Goal: Task Accomplishment & Management: Manage account settings

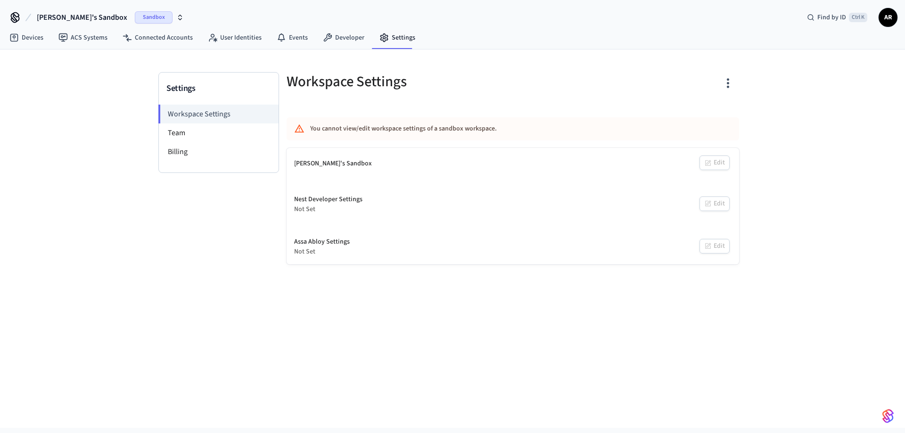
click at [507, 338] on div "Settings Workspace Settings Team Billing Workspace Settings You cannot view/edi…" at bounding box center [452, 238] width 905 height 378
click at [446, 381] on div "Settings Workspace Settings Team Billing Workspace Settings You cannot view/edi…" at bounding box center [452, 238] width 905 height 378
drag, startPoint x: 446, startPoint y: 381, endPoint x: 359, endPoint y: 388, distance: 87.4
click at [385, 387] on div "Settings Workspace Settings Team Billing Workspace Settings You cannot view/edi…" at bounding box center [452, 238] width 905 height 378
click at [305, 207] on div "Not Set" at bounding box center [328, 209] width 68 height 10
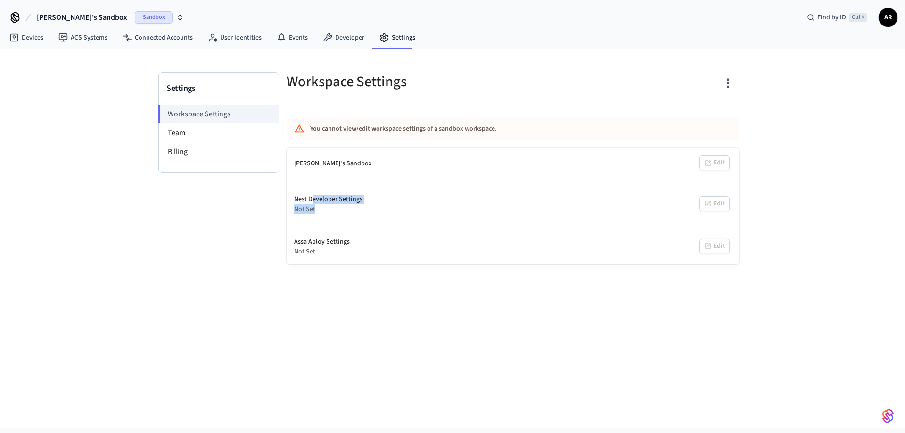
drag, startPoint x: 310, startPoint y: 203, endPoint x: 316, endPoint y: 207, distance: 7.1
click at [316, 207] on div "Nest Developer Settings Not Set" at bounding box center [328, 205] width 68 height 20
click at [317, 207] on div "Not Set" at bounding box center [328, 209] width 68 height 10
drag, startPoint x: 314, startPoint y: 197, endPoint x: 329, endPoint y: 212, distance: 21.0
click at [329, 212] on div "Nest Developer Settings Not Set" at bounding box center [328, 205] width 68 height 20
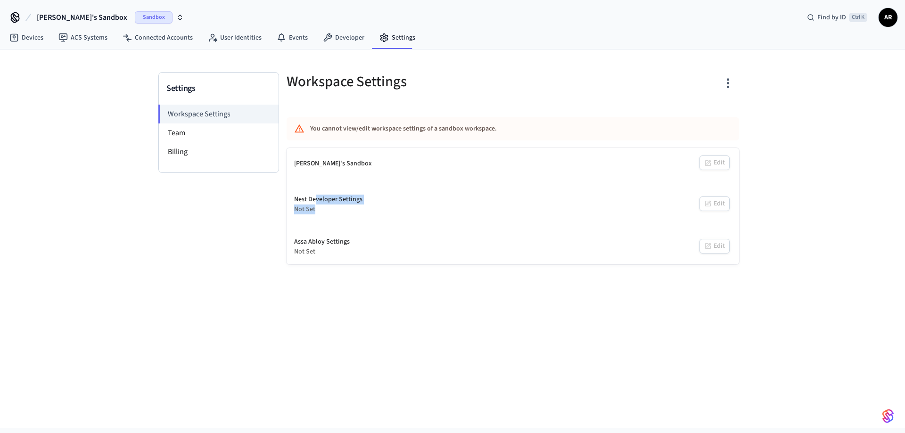
click at [330, 212] on div "Not Set" at bounding box center [328, 209] width 68 height 10
click at [717, 205] on div "Nest Developer Settings Not Set Edit" at bounding box center [512, 204] width 452 height 35
drag, startPoint x: 427, startPoint y: 126, endPoint x: 486, endPoint y: 130, distance: 59.5
click at [486, 130] on div "You cannot view/edit workspace settings of a sandbox workspace." at bounding box center [485, 128] width 350 height 17
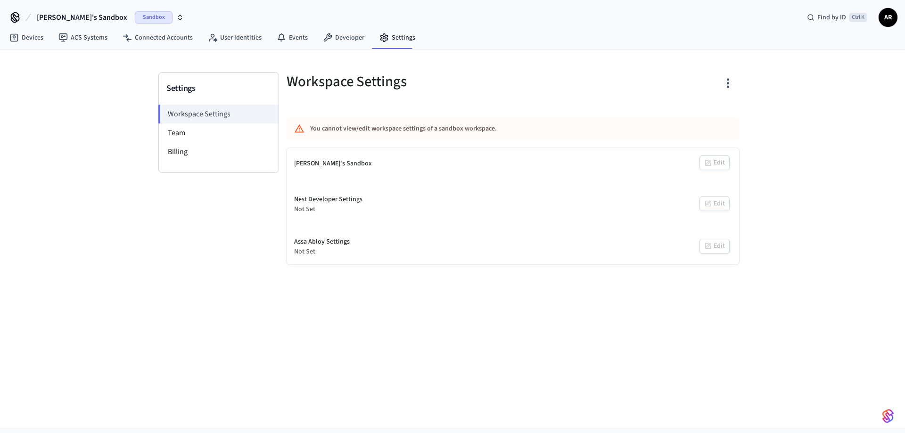
click at [139, 15] on div "Sandbox" at bounding box center [159, 17] width 49 height 12
click at [176, 19] on icon "button" at bounding box center [180, 18] width 8 height 8
click at [123, 57] on span "Sandbox" at bounding box center [132, 61] width 38 height 12
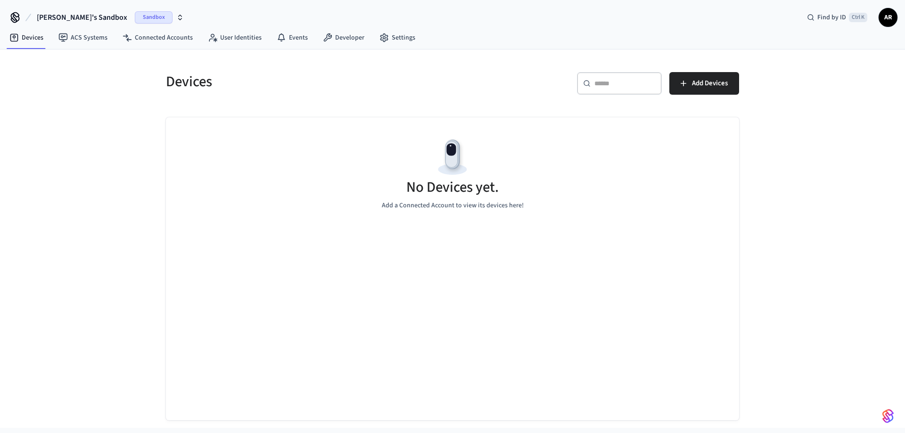
click at [135, 18] on span "Sandbox" at bounding box center [154, 17] width 38 height 12
click at [62, 85] on span "New Workspace" at bounding box center [49, 81] width 44 height 10
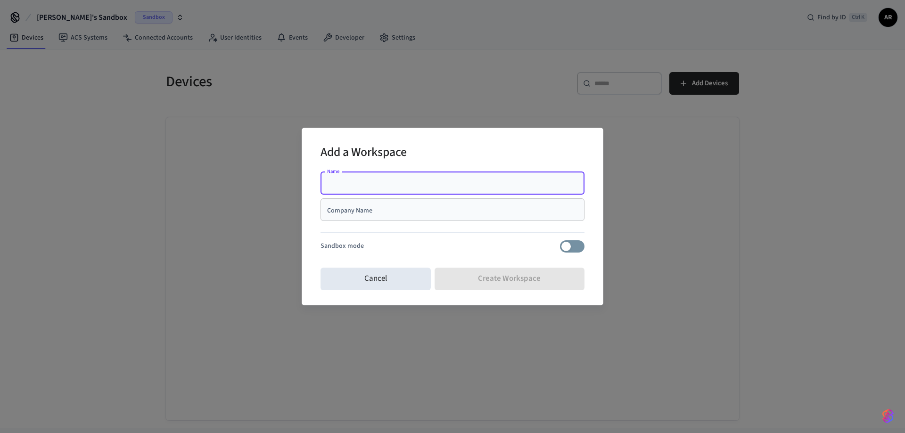
click at [456, 182] on input "Name" at bounding box center [452, 183] width 253 height 9
click at [474, 154] on div "Add a Workspace" at bounding box center [452, 153] width 264 height 29
click at [416, 191] on div "Name" at bounding box center [452, 183] width 264 height 23
type input "*"
type input "**********"
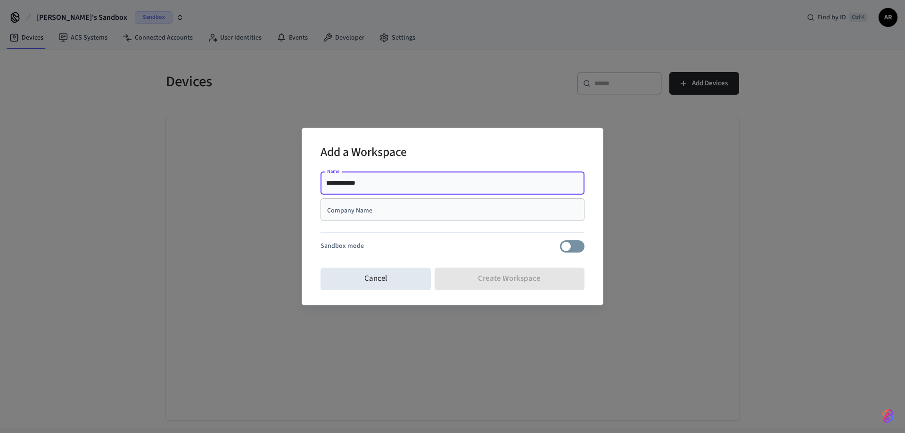
click at [435, 199] on div "Company Name" at bounding box center [452, 209] width 264 height 23
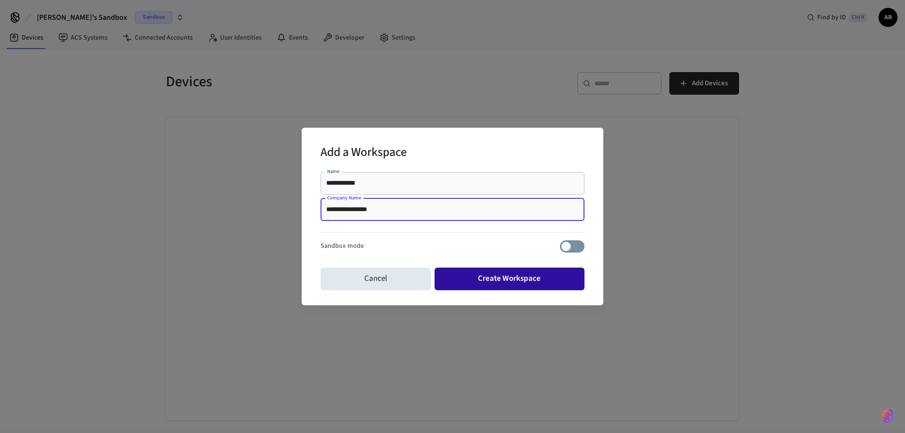
type input "**********"
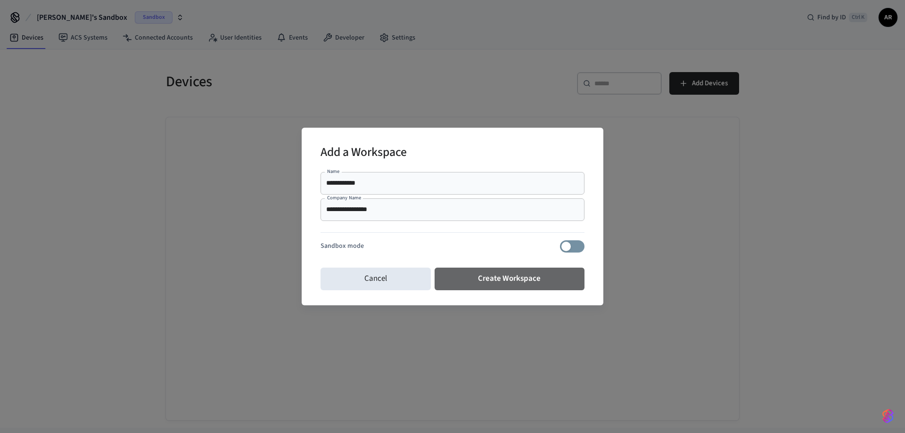
click at [503, 277] on button "Create Workspace" at bounding box center [509, 279] width 150 height 23
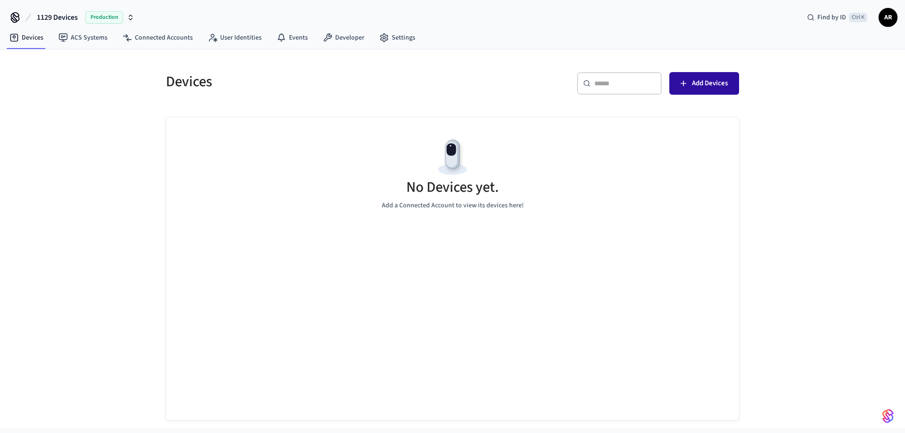
click at [702, 81] on span "Add Devices" at bounding box center [710, 83] width 36 height 12
click at [353, 42] on link "Developer" at bounding box center [343, 37] width 57 height 17
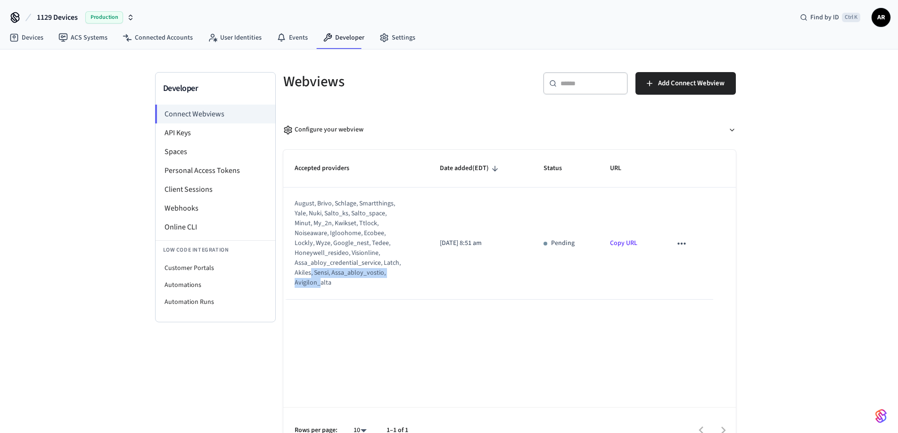
drag, startPoint x: 310, startPoint y: 269, endPoint x: 319, endPoint y: 280, distance: 14.1
click at [319, 280] on div "august, brivo, schlage, smartthings, yale, nuki, salto_ks, salto_space, minut, …" at bounding box center [349, 243] width 111 height 89
drag, startPoint x: 317, startPoint y: 258, endPoint x: 326, endPoint y: 257, distance: 9.4
click at [326, 257] on div "august, brivo, schlage, smartthings, yale, nuki, salto_ks, salto_space, minut, …" at bounding box center [349, 243] width 111 height 89
click at [327, 257] on div "august, brivo, schlage, smartthings, yale, nuki, salto_ks, salto_space, minut, …" at bounding box center [349, 243] width 111 height 89
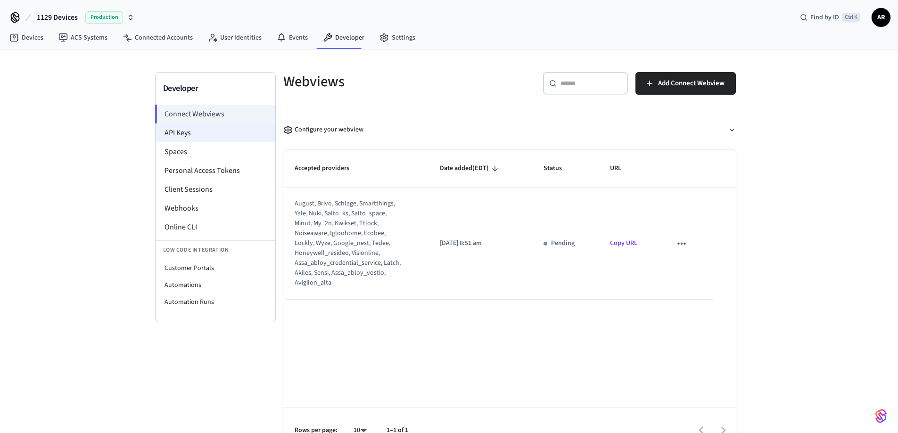
click at [222, 135] on li "API Keys" at bounding box center [215, 132] width 120 height 19
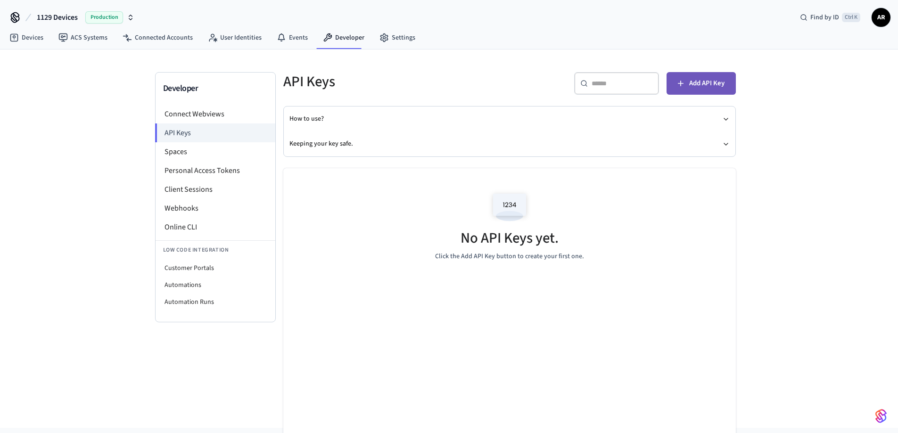
click at [711, 89] on span "Add API Key" at bounding box center [706, 83] width 35 height 12
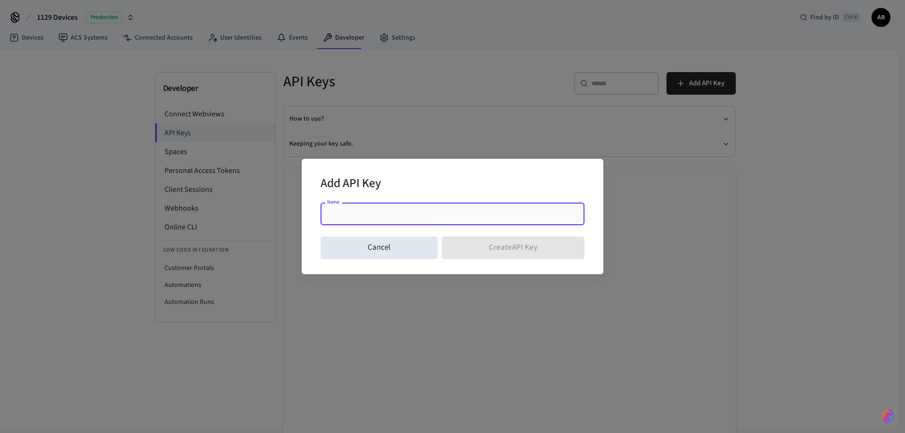
click at [369, 216] on input "Name" at bounding box center [452, 213] width 253 height 9
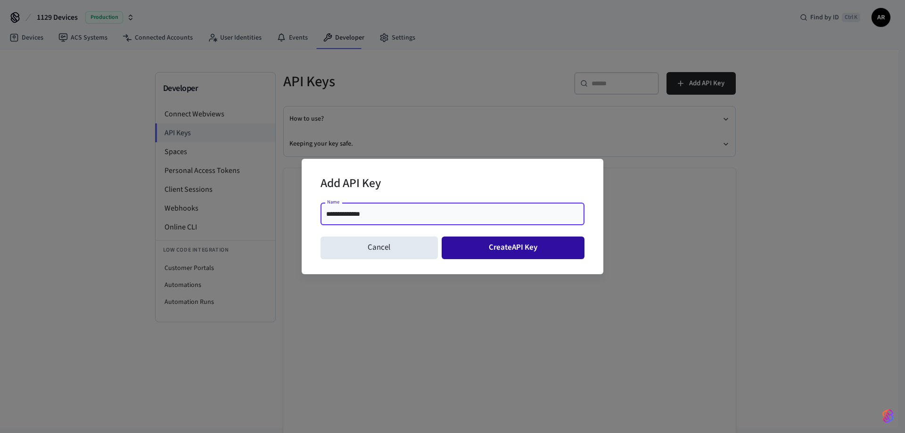
type input "**********"
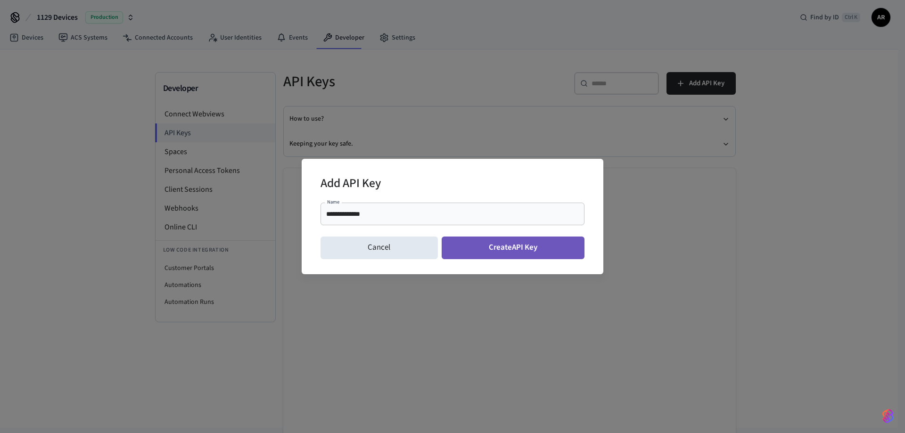
click at [450, 240] on button "Create API Key" at bounding box center [512, 248] width 143 height 23
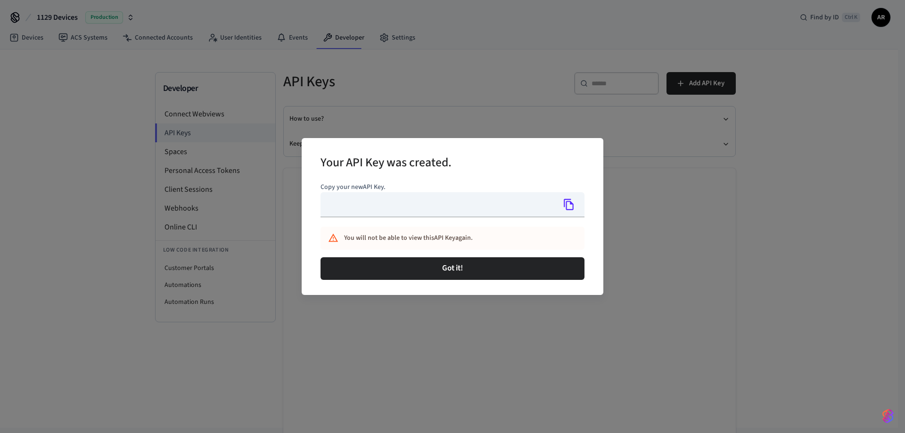
type input "**********"
click at [570, 208] on icon "Copy" at bounding box center [569, 204] width 12 height 12
click at [479, 347] on div "**********" at bounding box center [452, 216] width 905 height 433
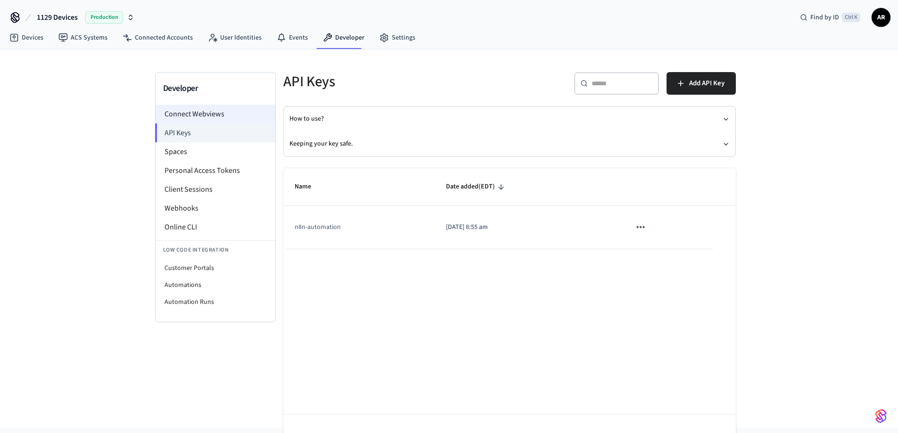
click at [208, 119] on li "Connect Webviews" at bounding box center [215, 114] width 120 height 19
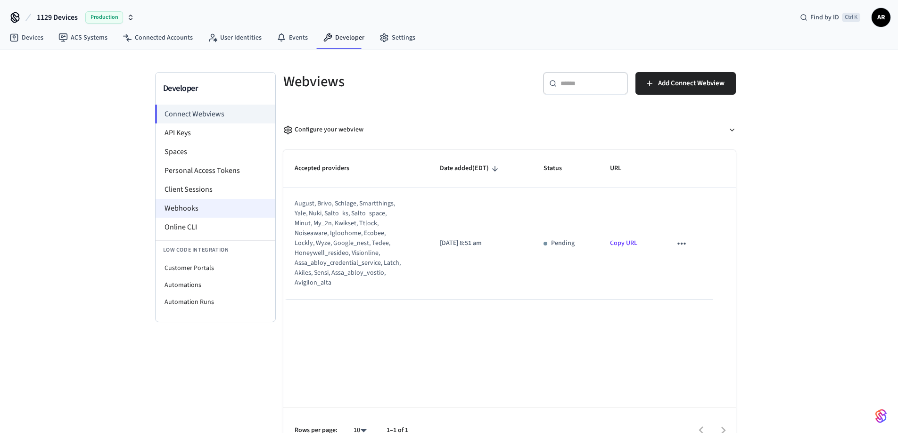
click at [209, 203] on li "Webhooks" at bounding box center [215, 208] width 120 height 19
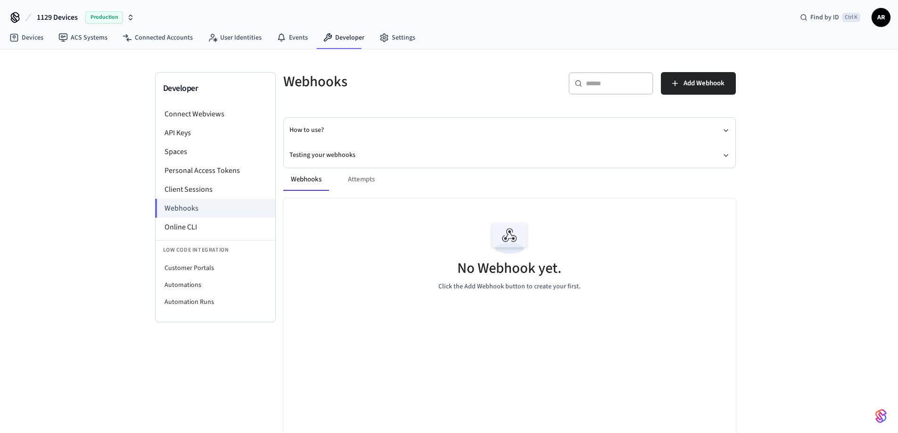
click at [453, 291] on p "Click the Add Webhook button to create your first." at bounding box center [509, 287] width 142 height 10
click at [187, 171] on li "Personal Access Tokens" at bounding box center [215, 170] width 120 height 19
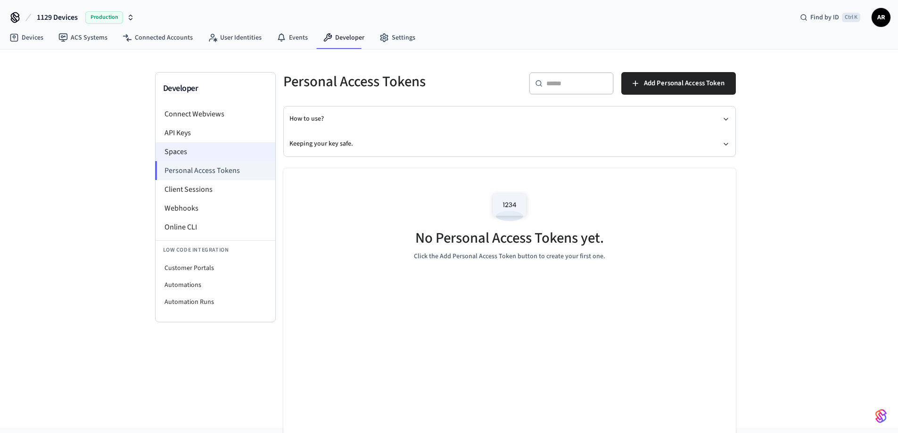
click at [185, 150] on li "Spaces" at bounding box center [215, 151] width 120 height 19
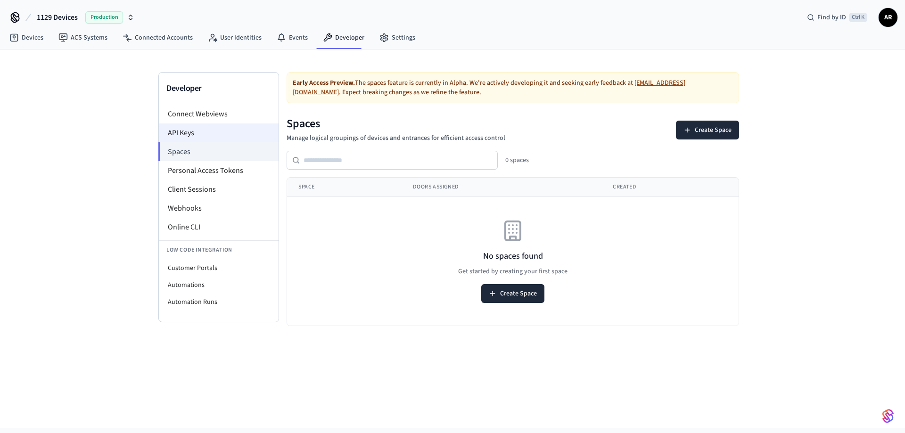
click at [188, 141] on li "API Keys" at bounding box center [219, 132] width 120 height 19
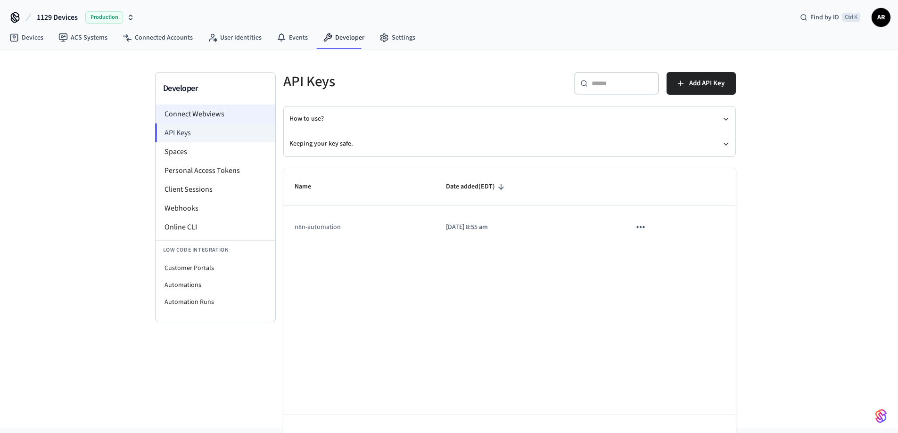
click at [190, 112] on li "Connect Webviews" at bounding box center [215, 114] width 120 height 19
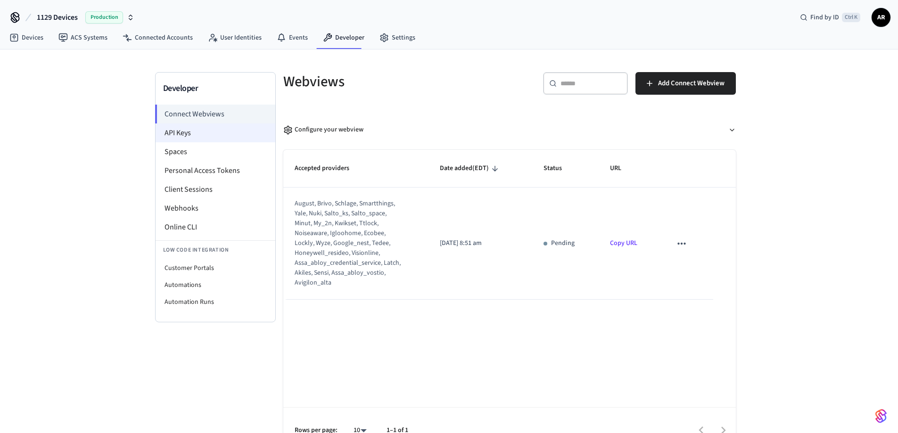
click at [188, 139] on li "API Keys" at bounding box center [215, 132] width 120 height 19
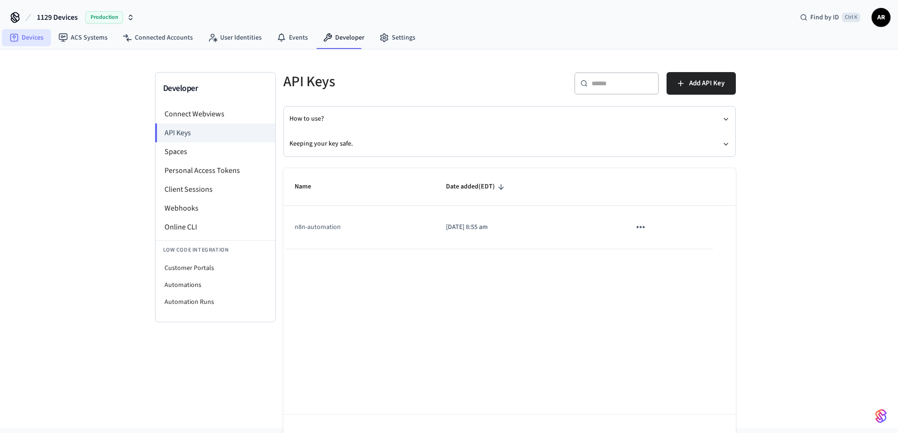
click at [29, 37] on link "Devices" at bounding box center [26, 37] width 49 height 17
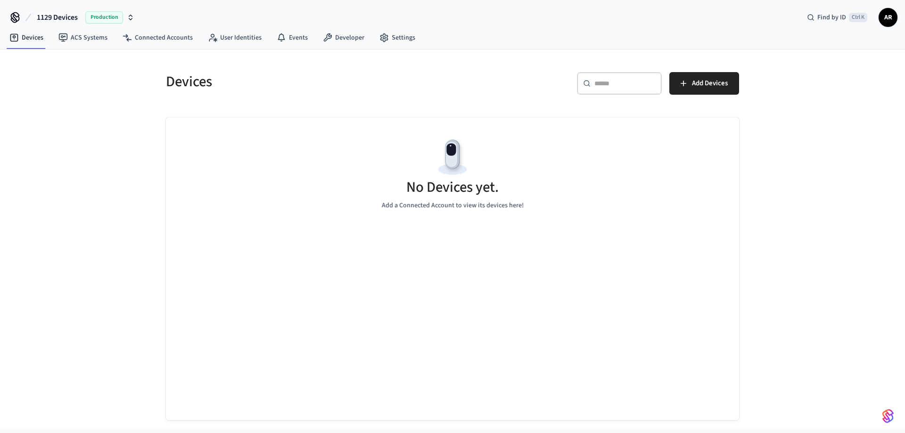
click at [492, 280] on div "No Devices yet. Add a Connected Account to view its devices here!" at bounding box center [452, 268] width 573 height 303
click at [711, 87] on span "Add Devices" at bounding box center [710, 83] width 36 height 12
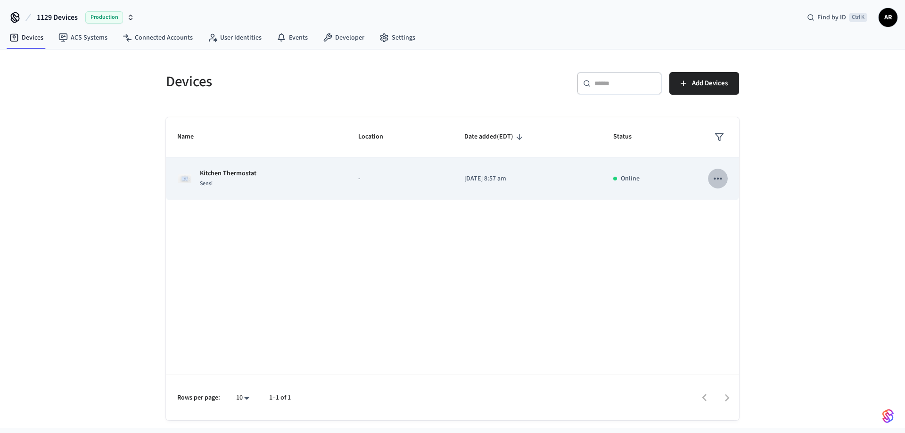
click at [718, 176] on icon "sticky table" at bounding box center [717, 178] width 12 height 12
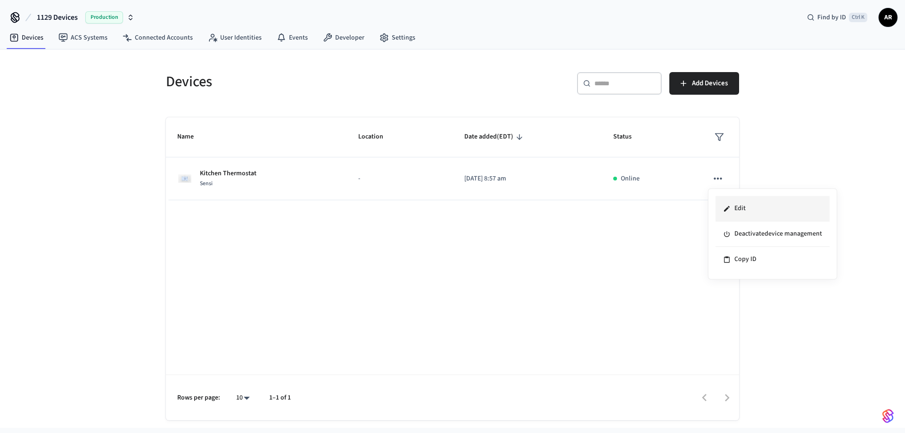
click at [732, 209] on li "Edit" at bounding box center [772, 208] width 114 height 25
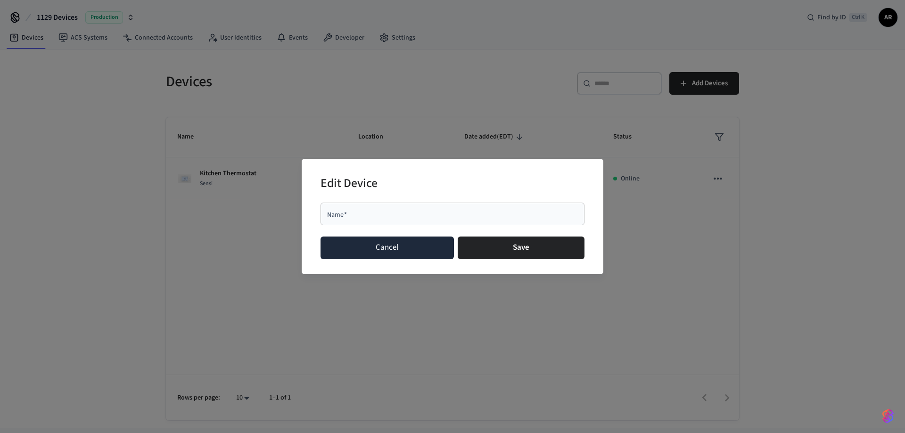
click at [358, 253] on button "Cancel" at bounding box center [386, 248] width 133 height 23
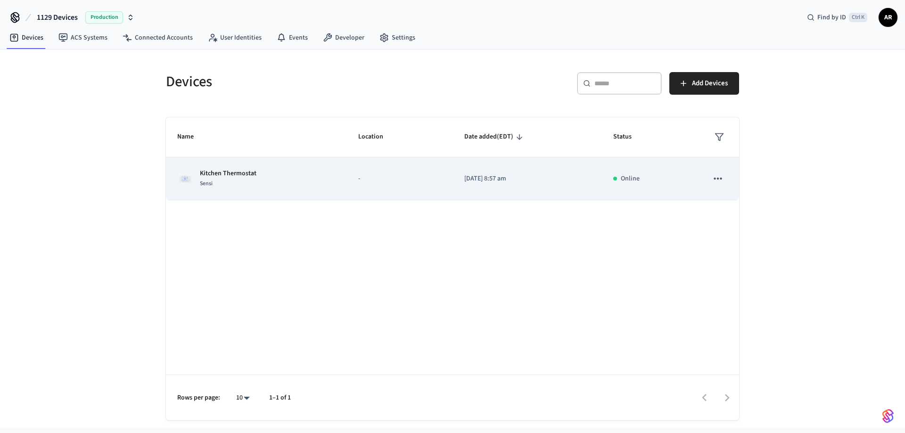
click at [263, 179] on div "Kitchen Thermostat Sensi" at bounding box center [256, 179] width 158 height 20
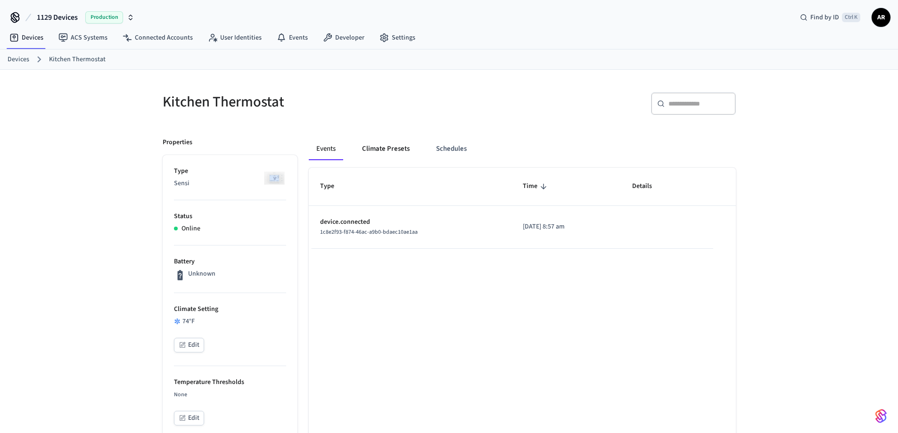
click at [408, 154] on button "Climate Presets" at bounding box center [385, 149] width 63 height 23
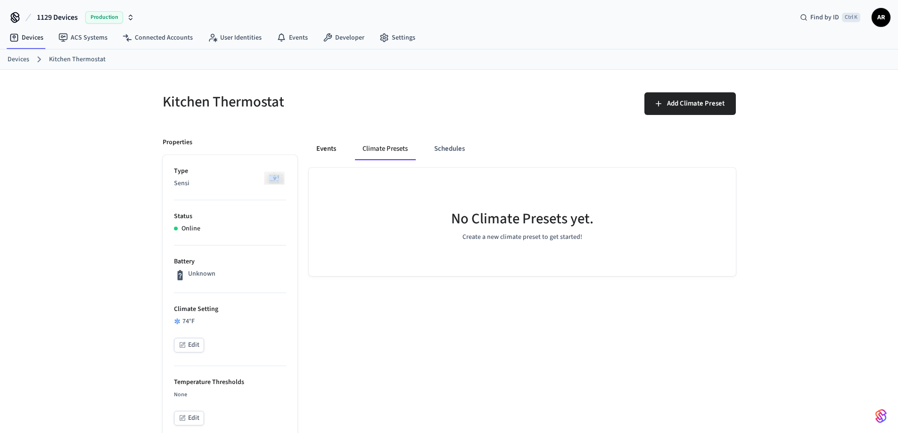
click at [337, 147] on button "Events" at bounding box center [326, 149] width 35 height 23
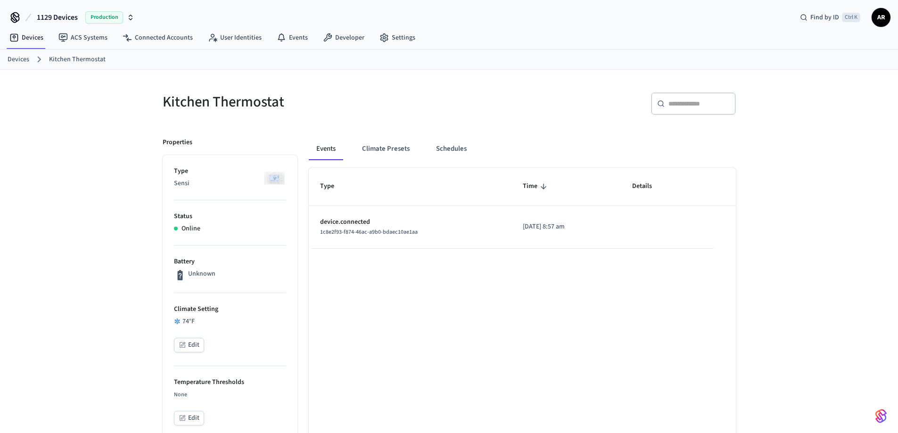
click at [433, 229] on div "1c8e2f93-f874-46ac-a9b0-bdaec10ae1aa" at bounding box center [410, 232] width 180 height 10
click at [369, 233] on span "1c8e2f93-f874-46ac-a9b0-bdaec10ae1aa" at bounding box center [369, 232] width 98 height 8
click at [24, 41] on link "Devices" at bounding box center [26, 37] width 49 height 17
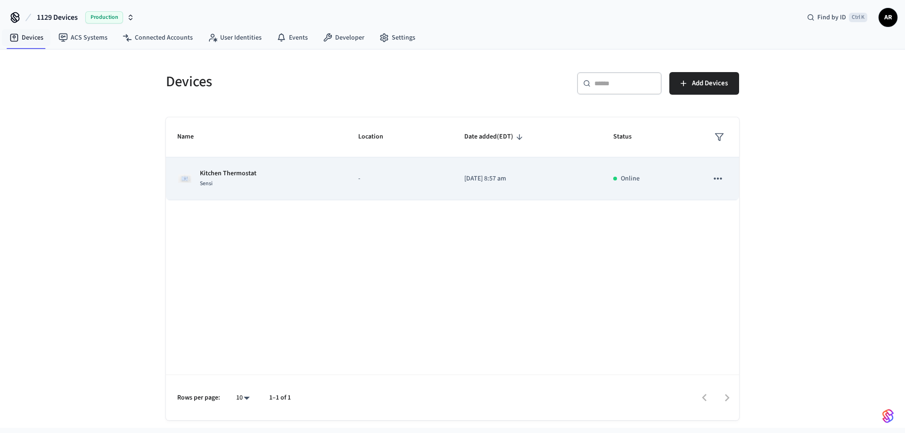
click at [296, 176] on div "Kitchen Thermostat Sensi" at bounding box center [256, 179] width 158 height 20
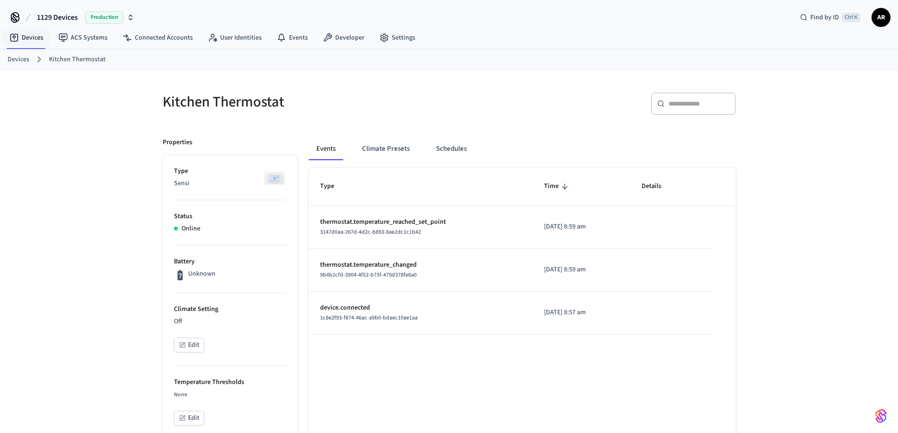
click at [402, 146] on button "Climate Presets" at bounding box center [385, 149] width 63 height 23
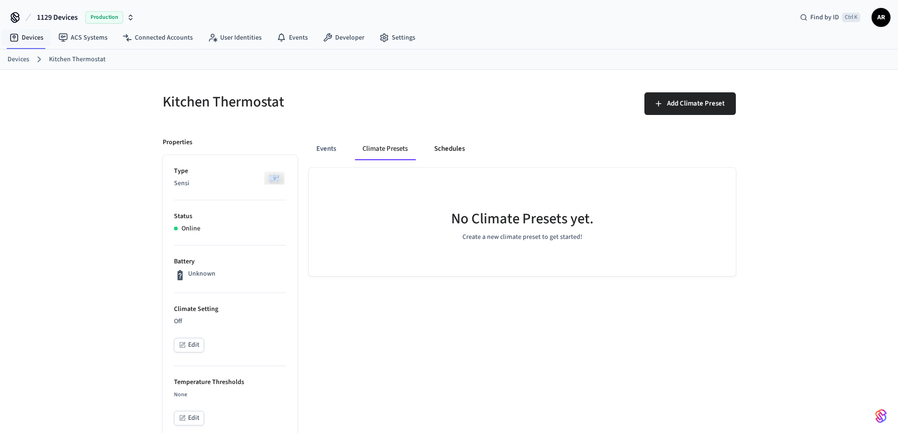
click at [436, 146] on button "Schedules" at bounding box center [449, 149] width 46 height 23
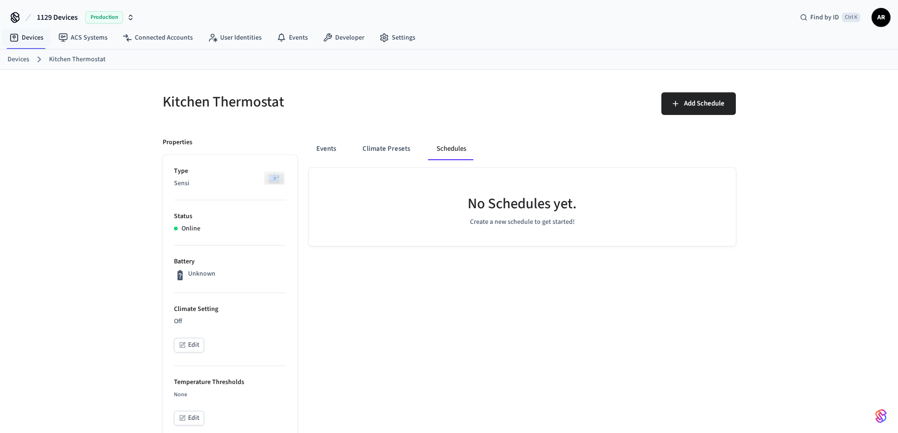
click at [345, 148] on div "Events Climate Presets Schedules" at bounding box center [522, 149] width 427 height 23
click at [323, 152] on button "Events" at bounding box center [326, 149] width 35 height 23
